Goal: Check status

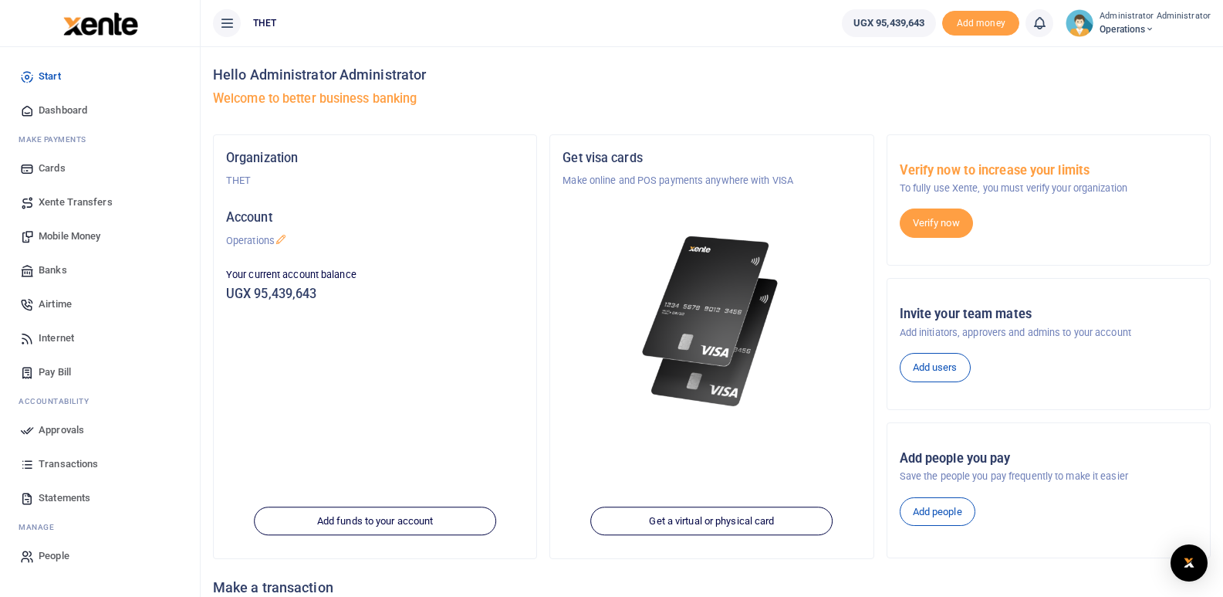
click at [59, 495] on span "Statements" at bounding box center [65, 497] width 52 height 15
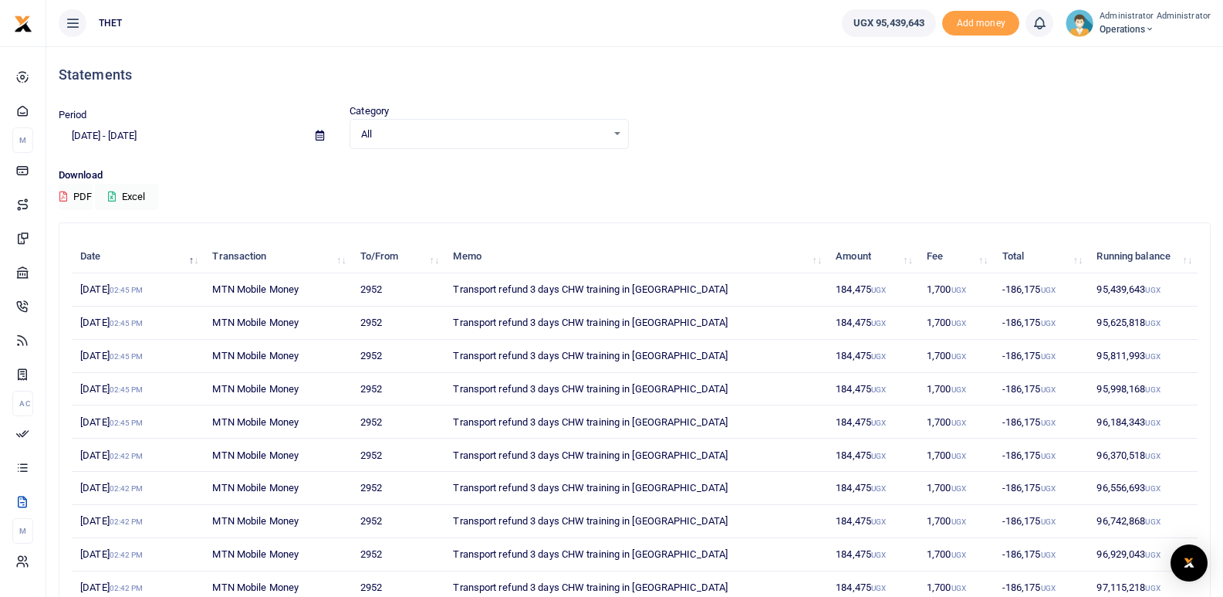
click at [620, 134] on div "All Select an option..." at bounding box center [488, 134] width 277 height 17
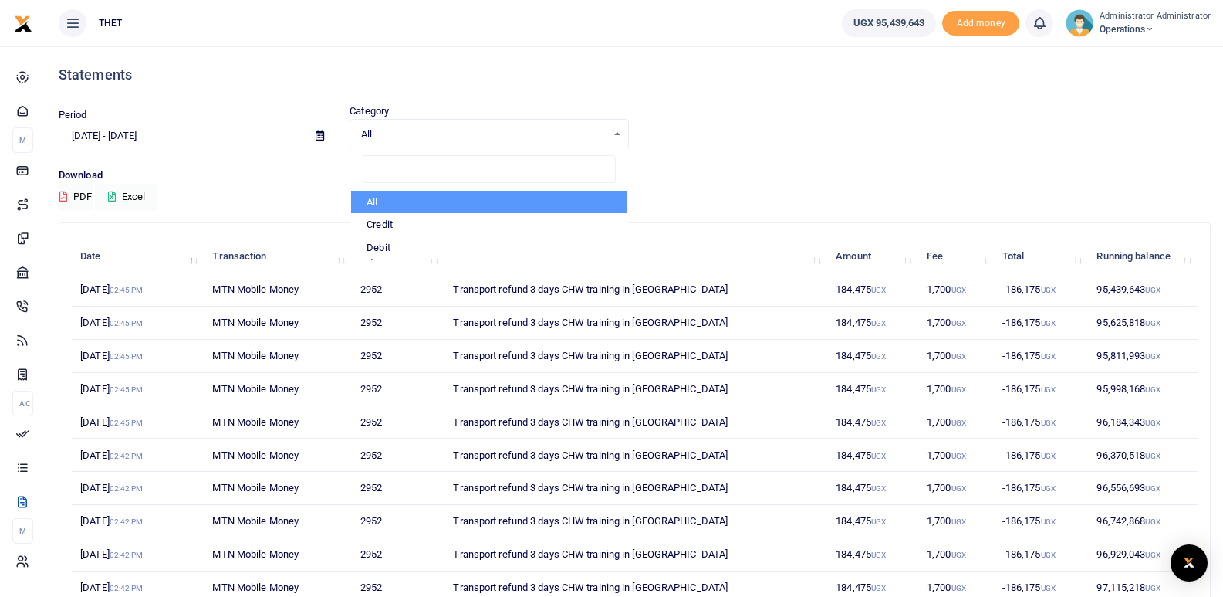
click at [749, 124] on div "Period [DATE] - [DATE] Category All Select an option... All Credit Debit All Cr…" at bounding box center [634, 126] width 1165 height 46
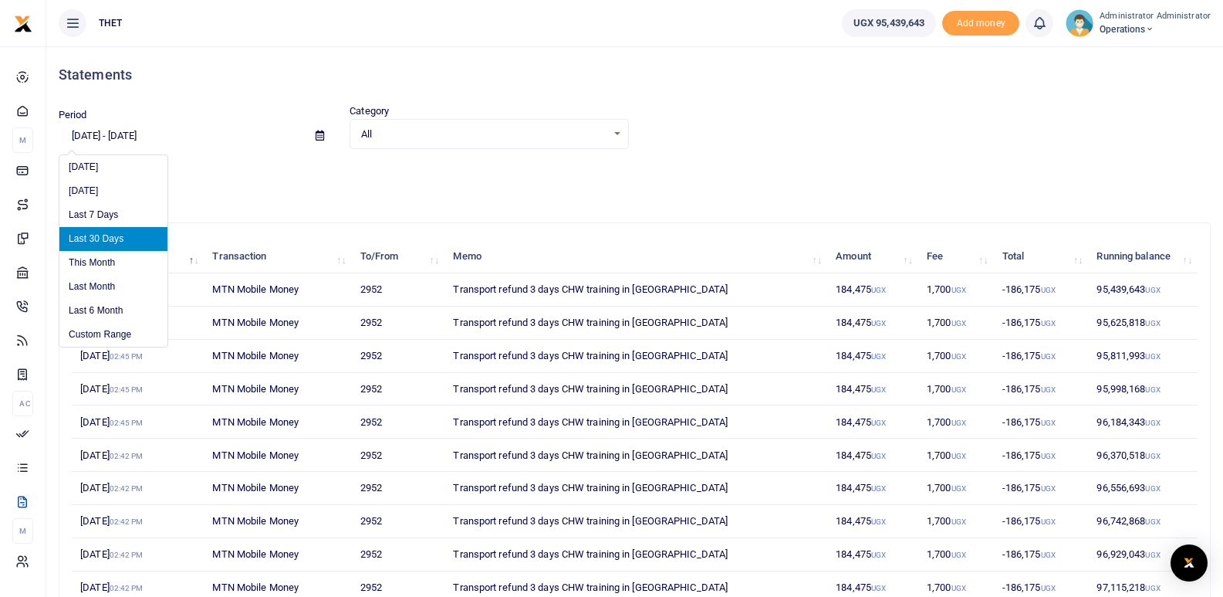
click at [97, 138] on input "[DATE] - [DATE]" at bounding box center [181, 136] width 245 height 26
click at [86, 332] on li "Custom Range" at bounding box center [113, 335] width 108 height 24
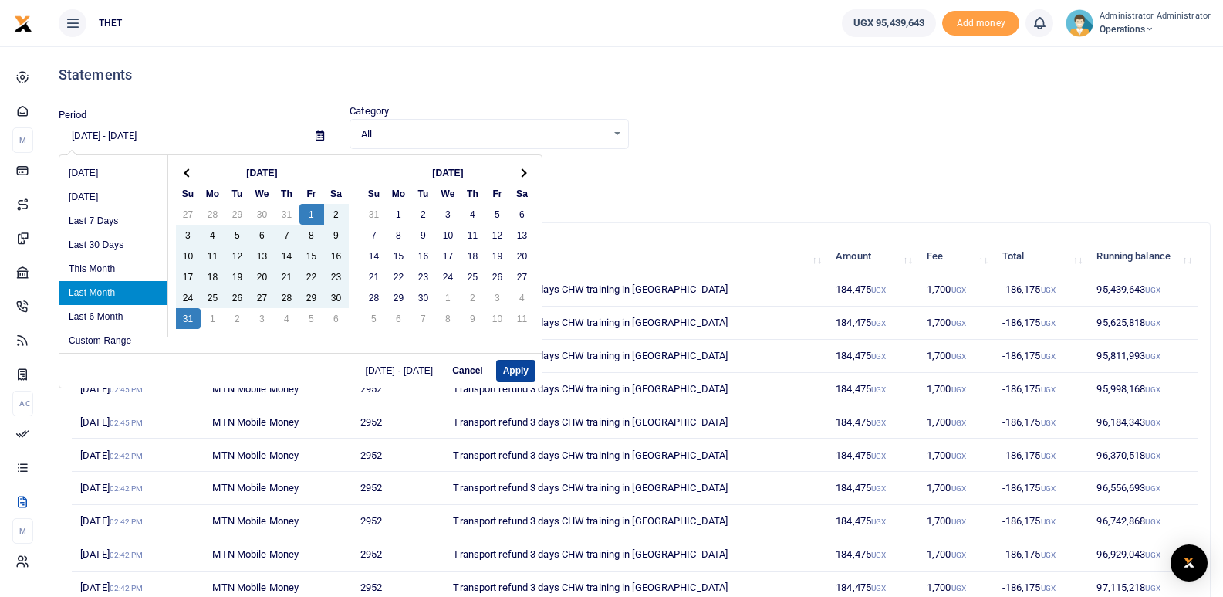
click at [513, 366] on button "Apply" at bounding box center [515, 371] width 39 height 22
type input "[DATE] - [DATE]"
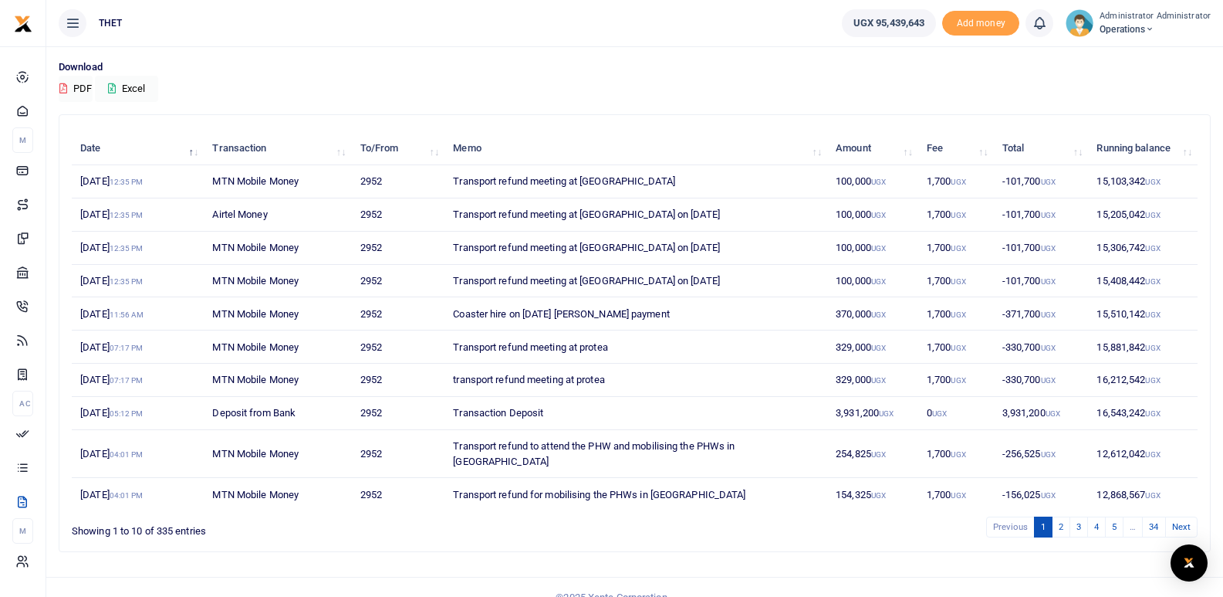
scroll to position [113, 0]
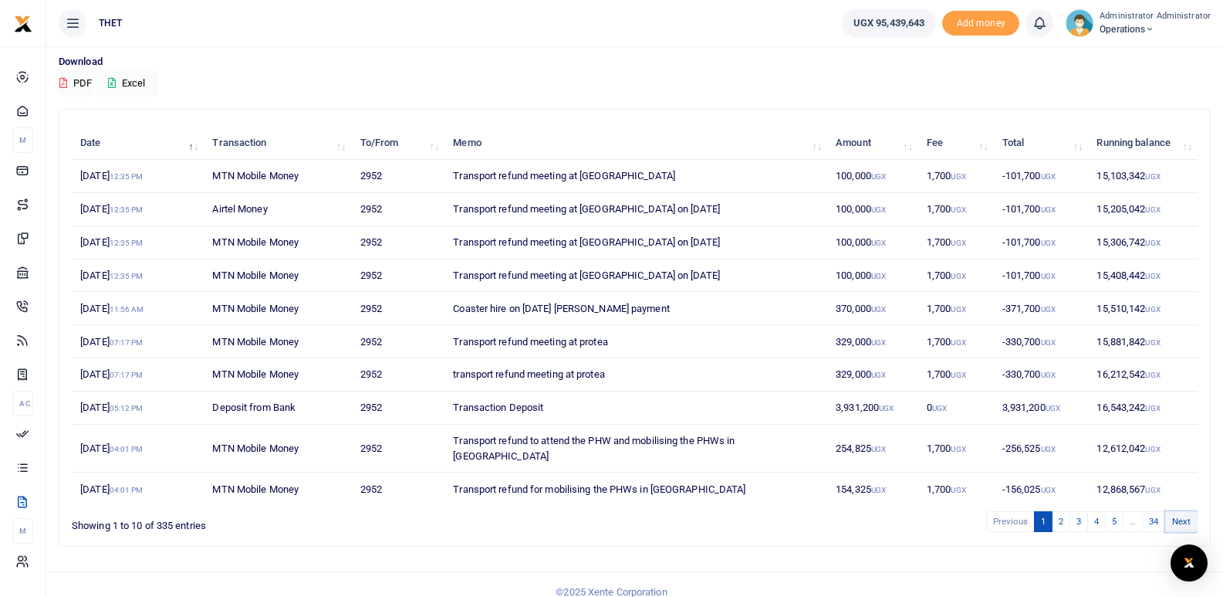
click at [1179, 511] on link "Next" at bounding box center [1182, 521] width 32 height 21
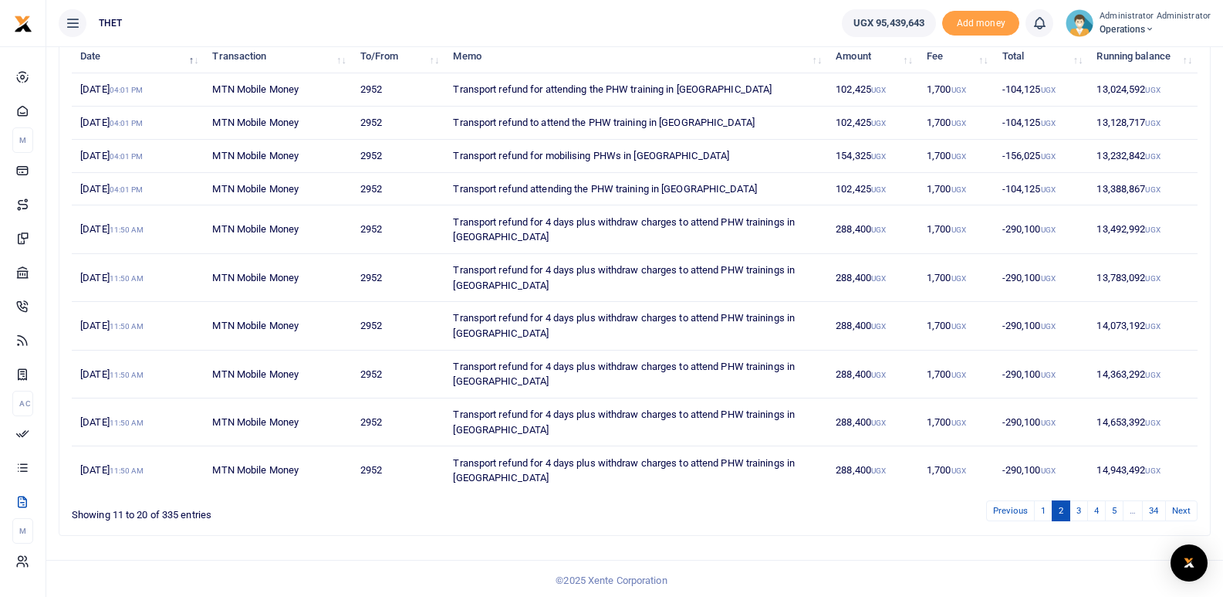
scroll to position [204, 0]
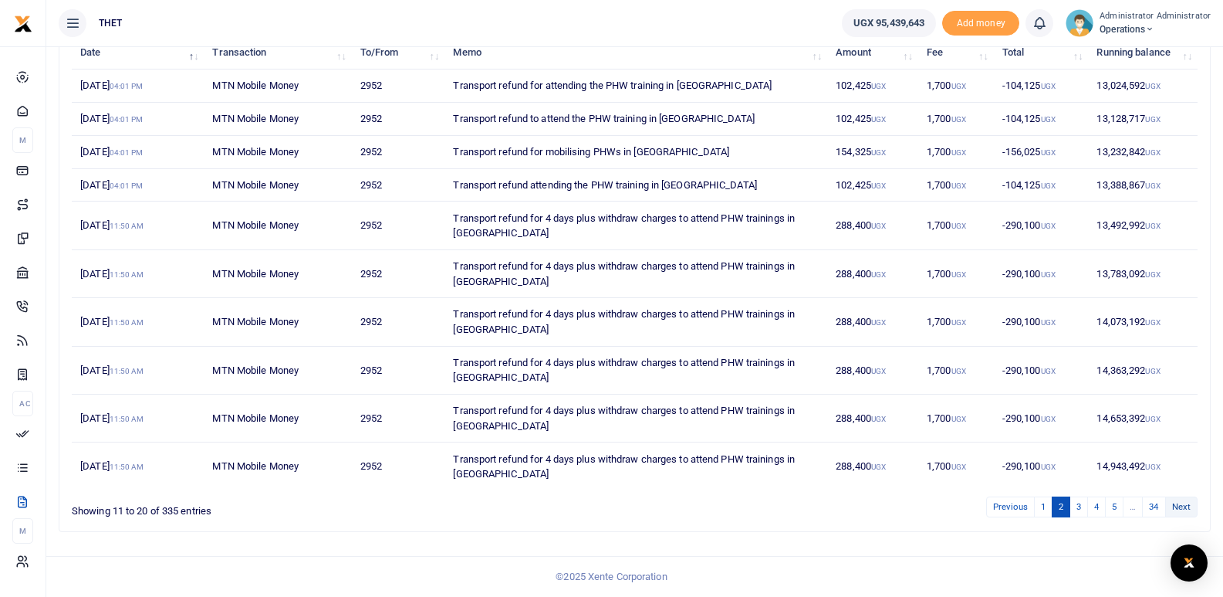
click at [1180, 503] on link "Next" at bounding box center [1182, 506] width 32 height 21
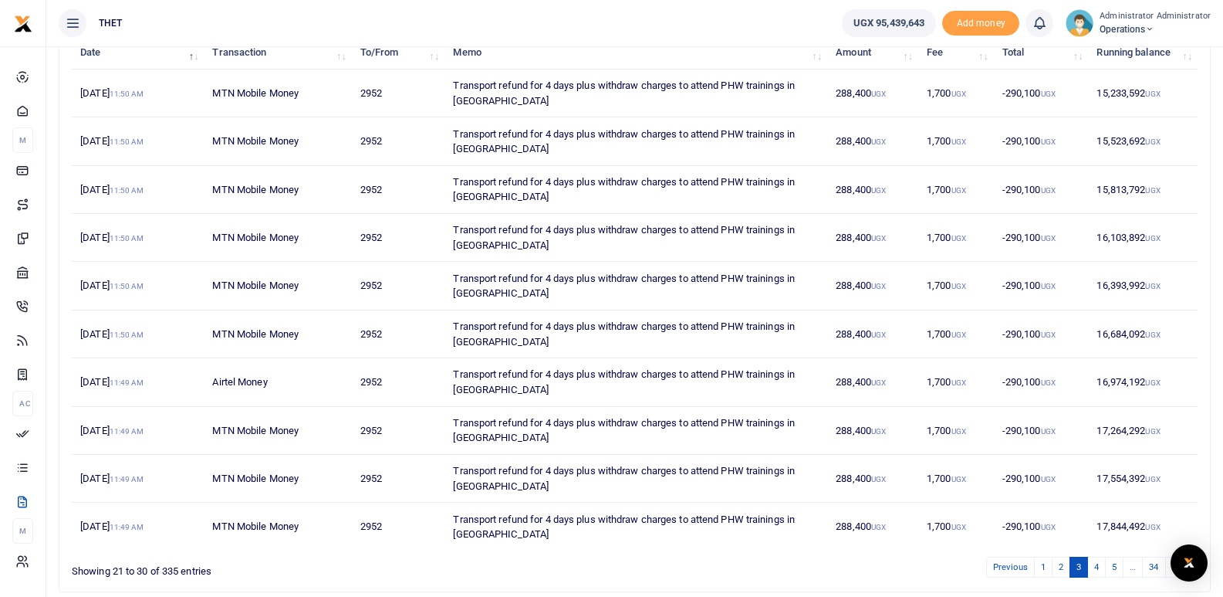
scroll to position [264, 0]
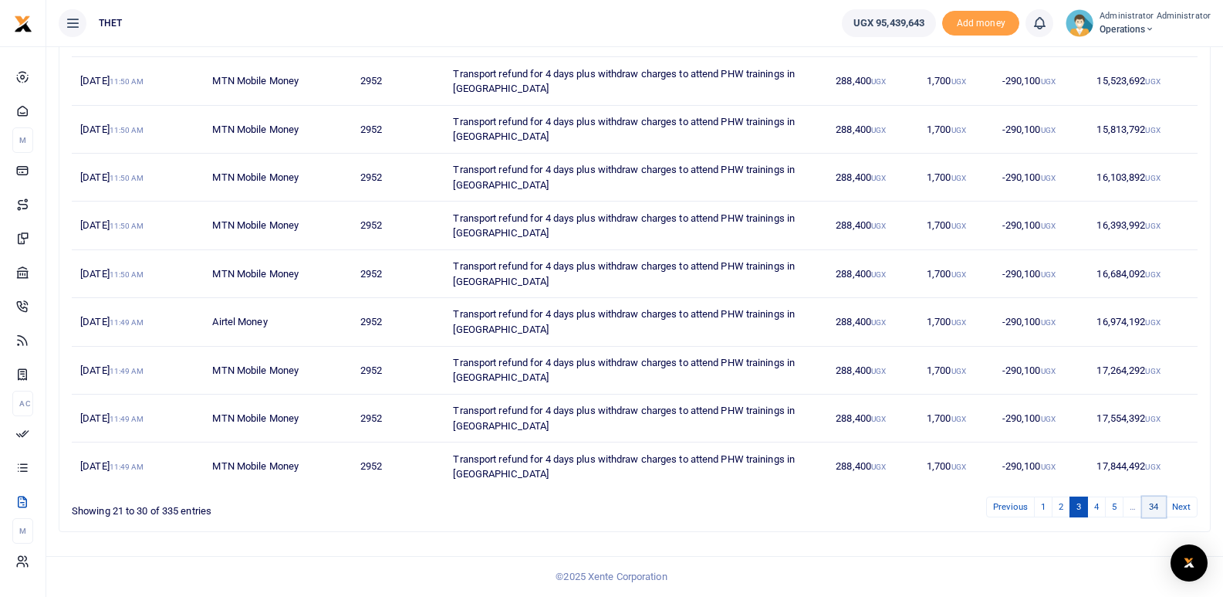
click at [1158, 502] on link "34" at bounding box center [1153, 506] width 23 height 21
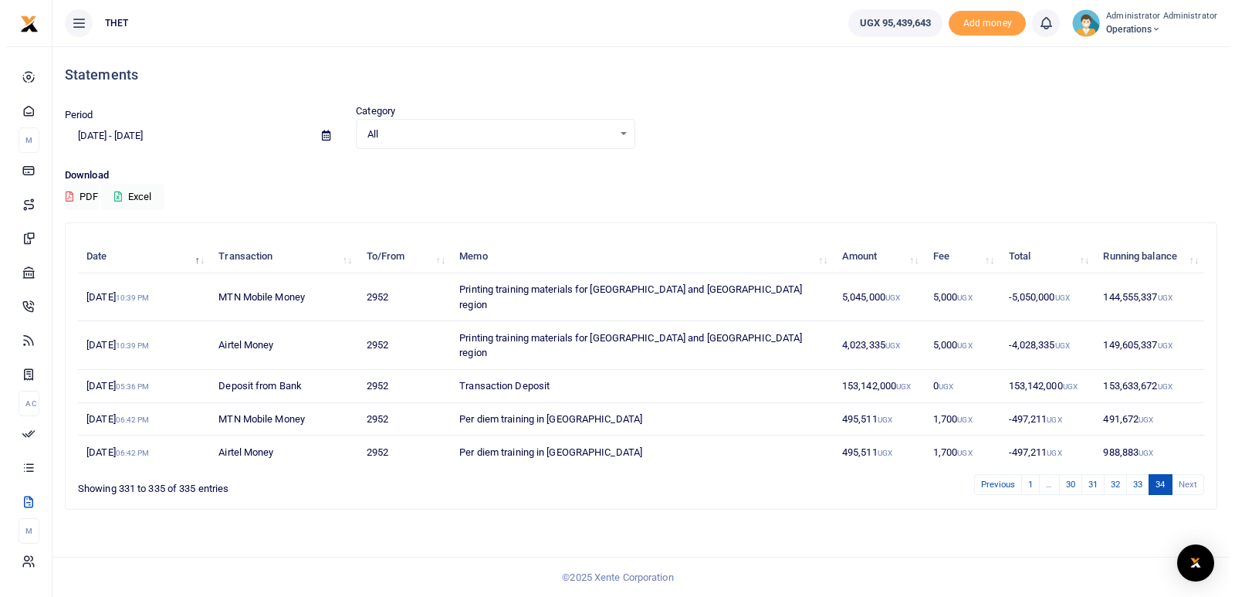
scroll to position [0, 0]
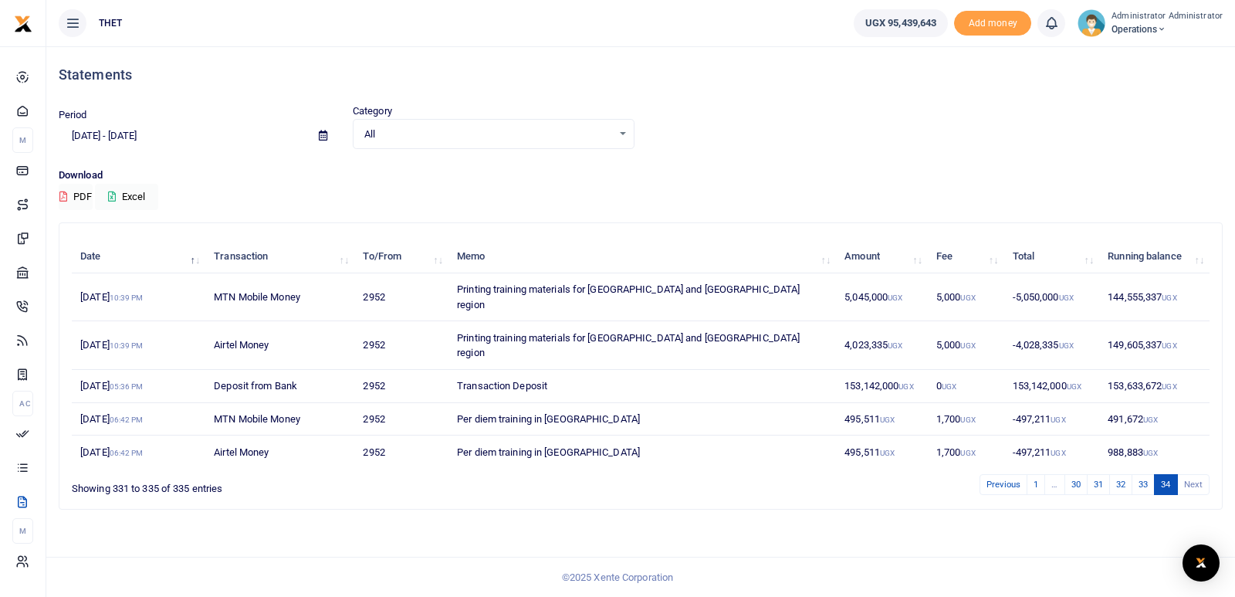
click at [1159, 499] on div "Statements Period [DATE] - [DATE] Category All Select an option... All Credit D…" at bounding box center [640, 321] width 1189 height 550
